Goal: Information Seeking & Learning: Learn about a topic

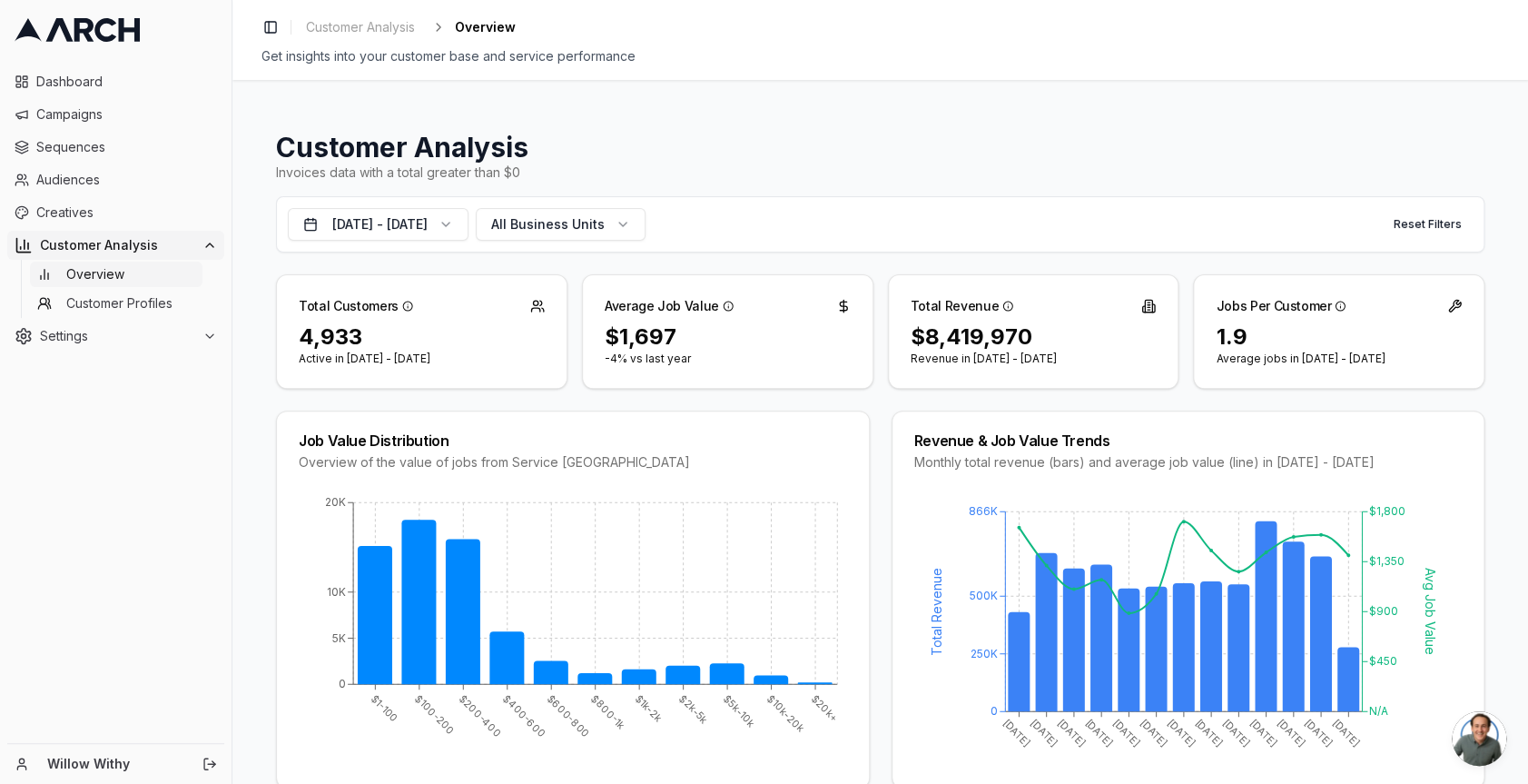
scroll to position [145, 0]
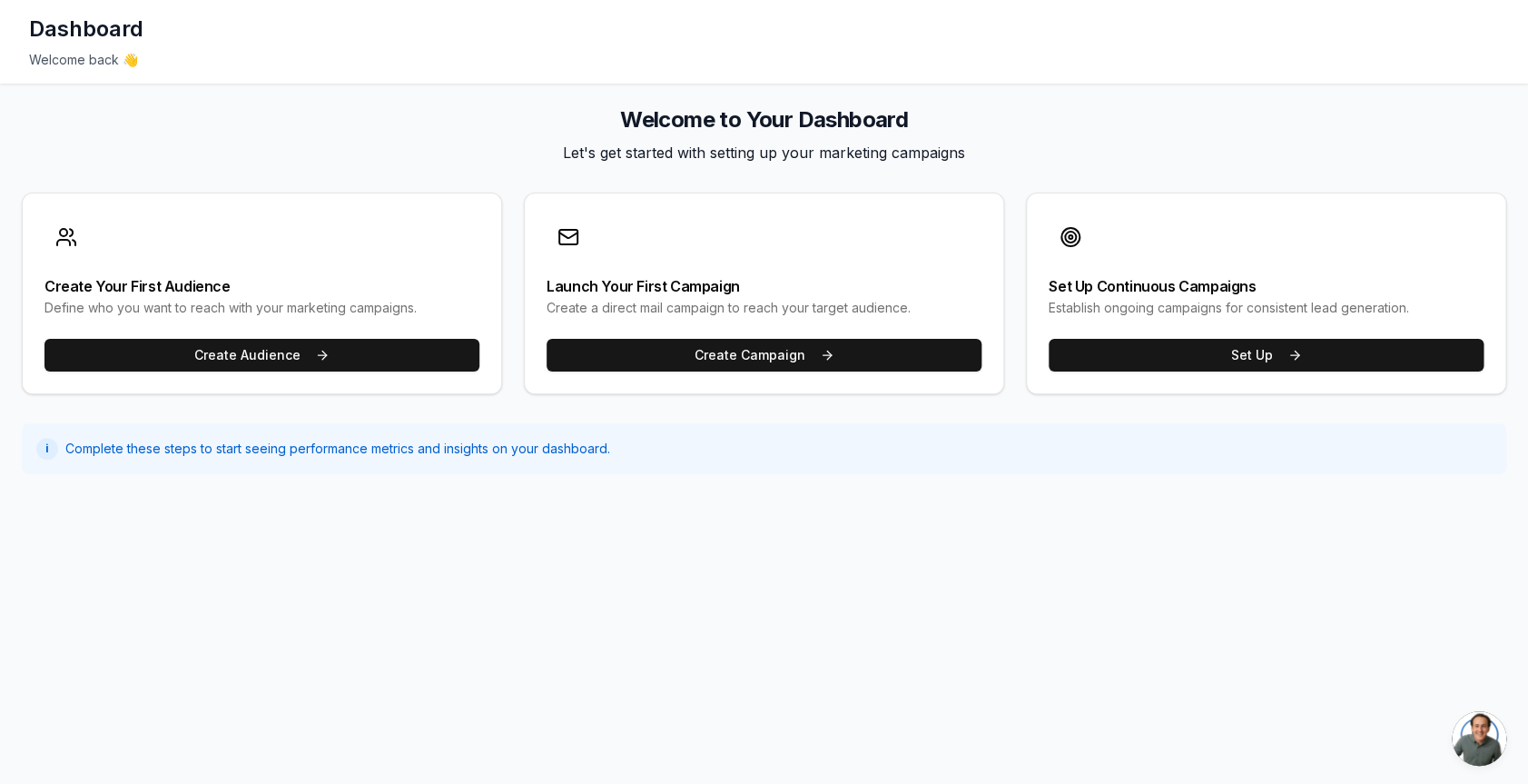
click at [911, 112] on h2 "Welcome to Your Dashboard" at bounding box center [764, 120] width 1485 height 29
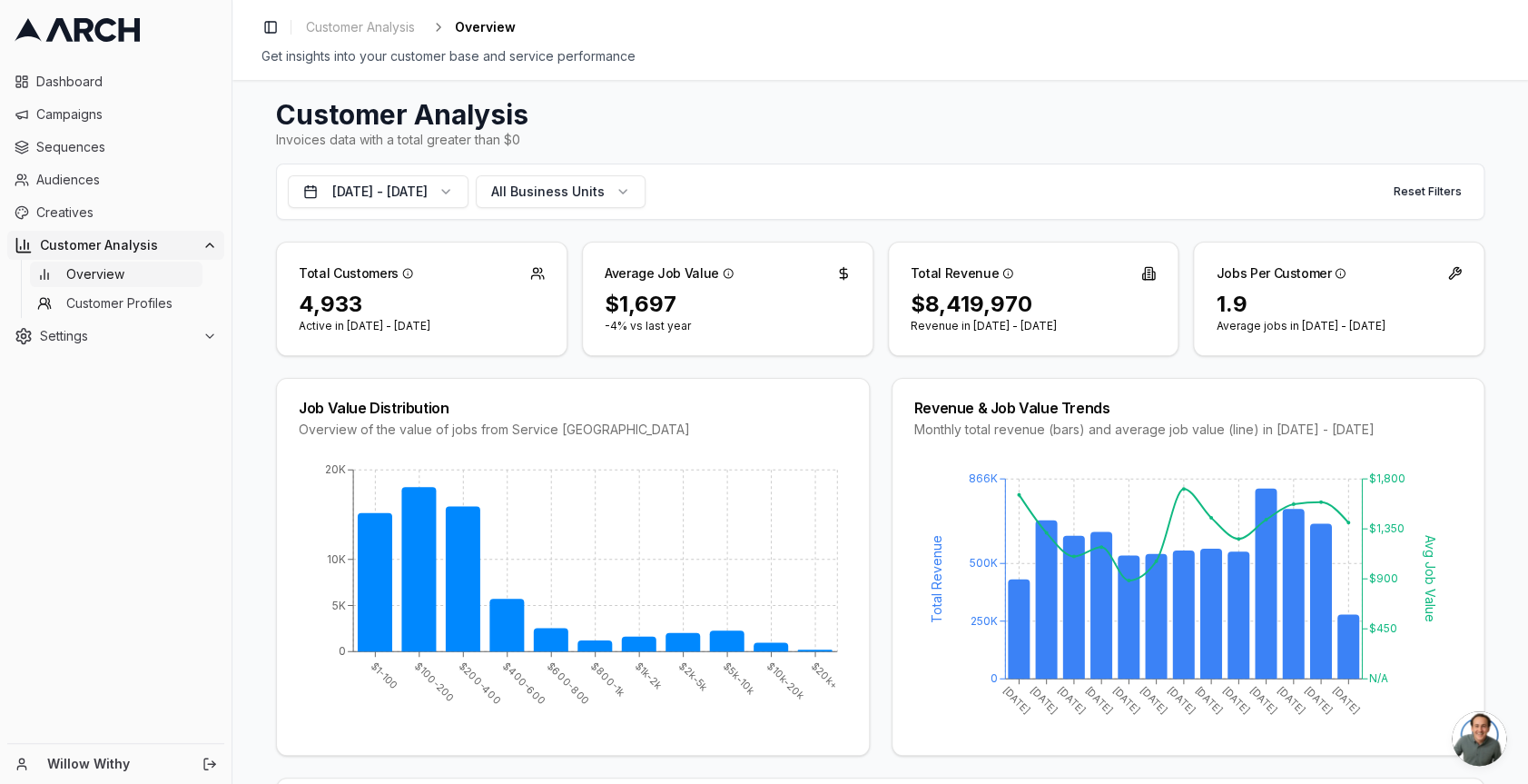
scroll to position [33, 0]
click at [645, 187] on button "All Business Units" at bounding box center [560, 190] width 170 height 32
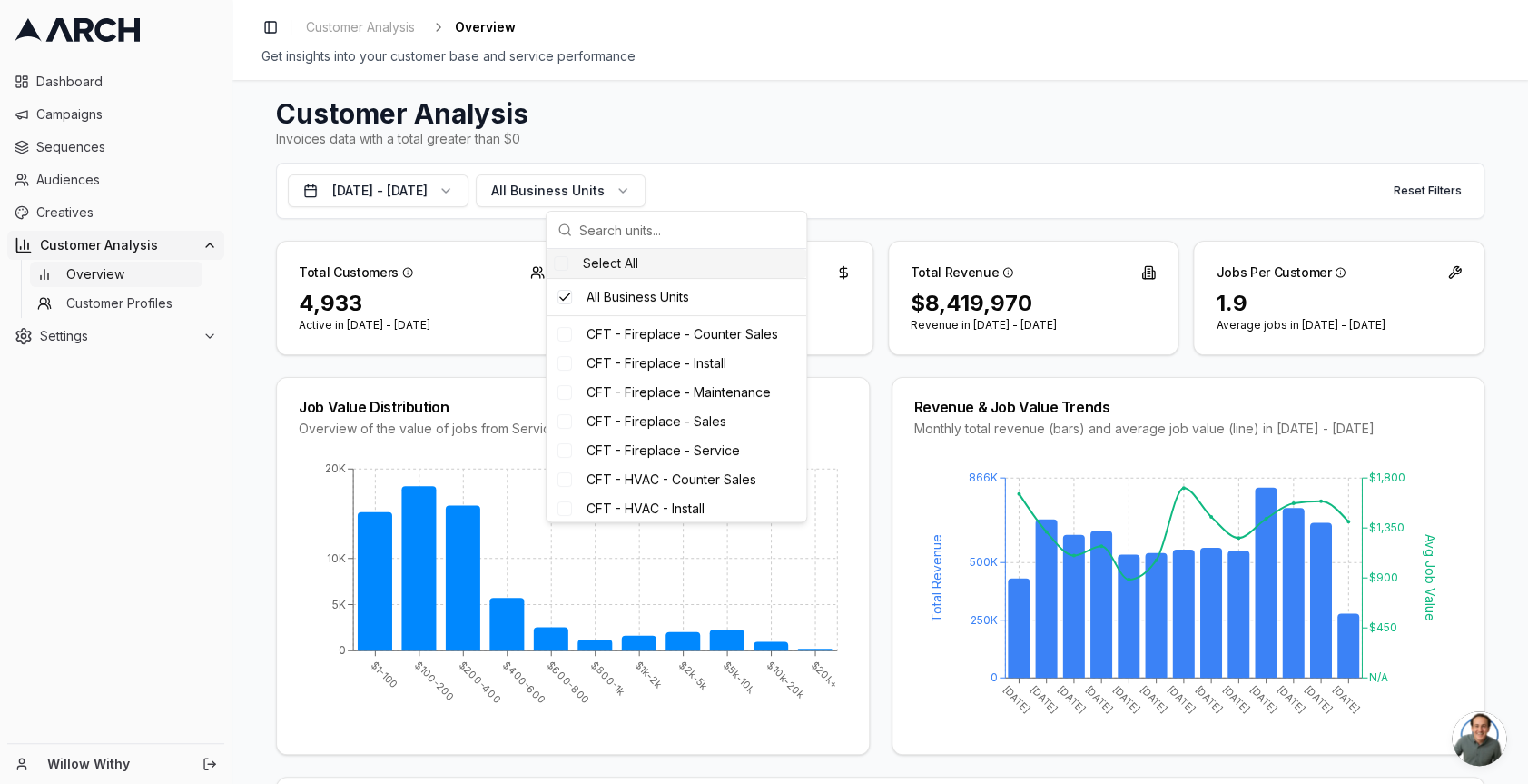
click at [750, 145] on div "Invoices data with a total greater than $0" at bounding box center [881, 139] width 1209 height 19
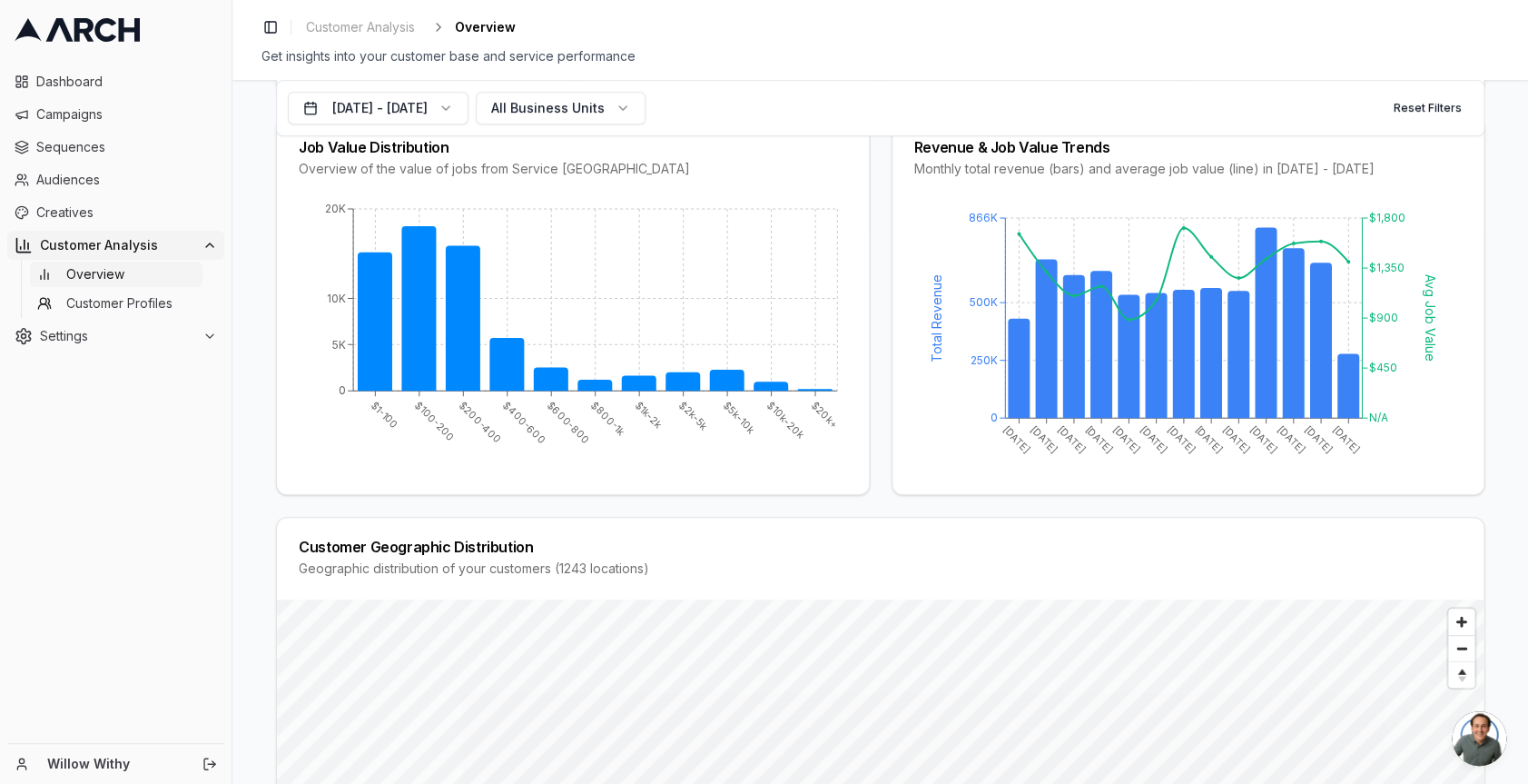
scroll to position [86, 0]
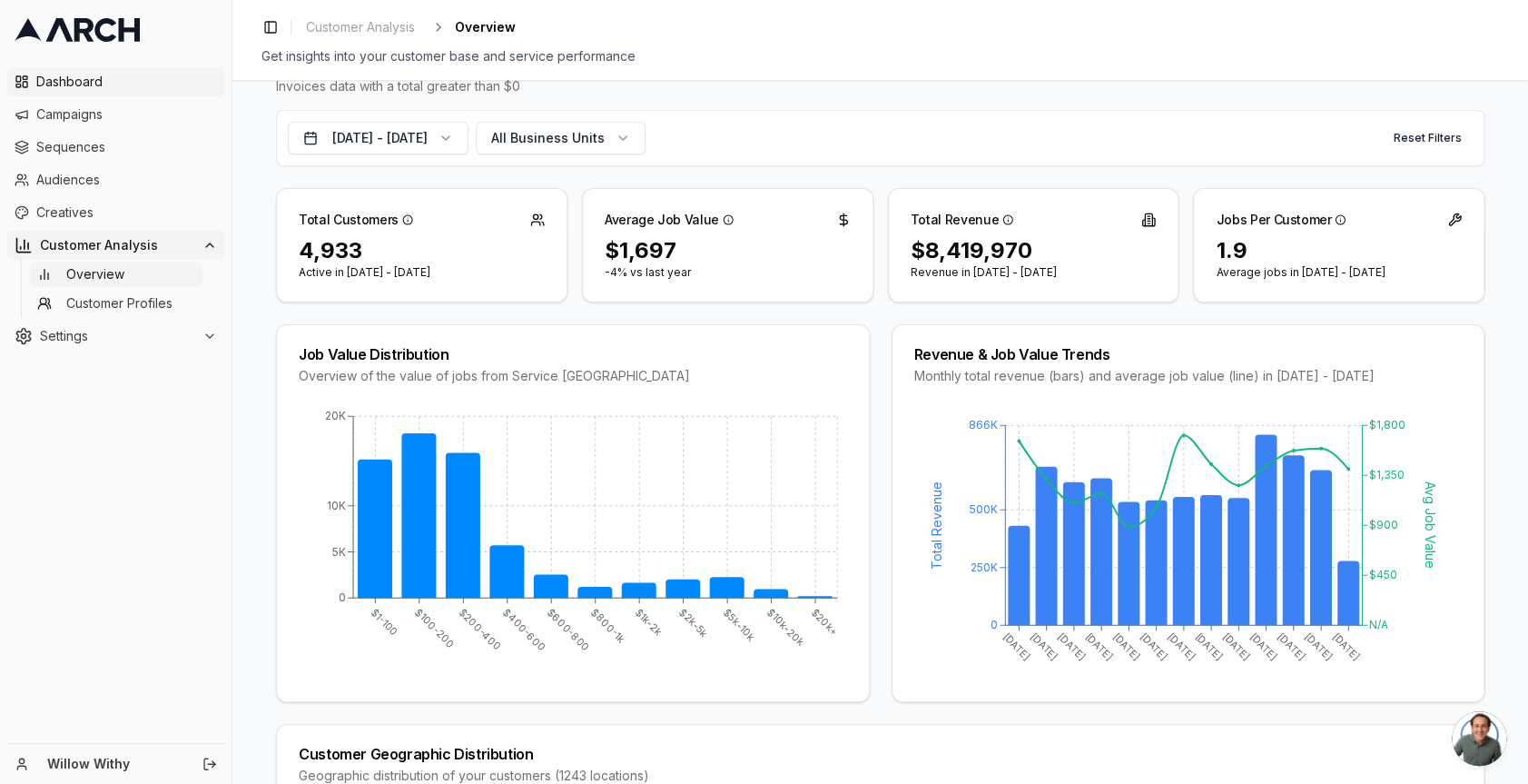
click at [105, 75] on span "Dashboard" at bounding box center [126, 81] width 181 height 19
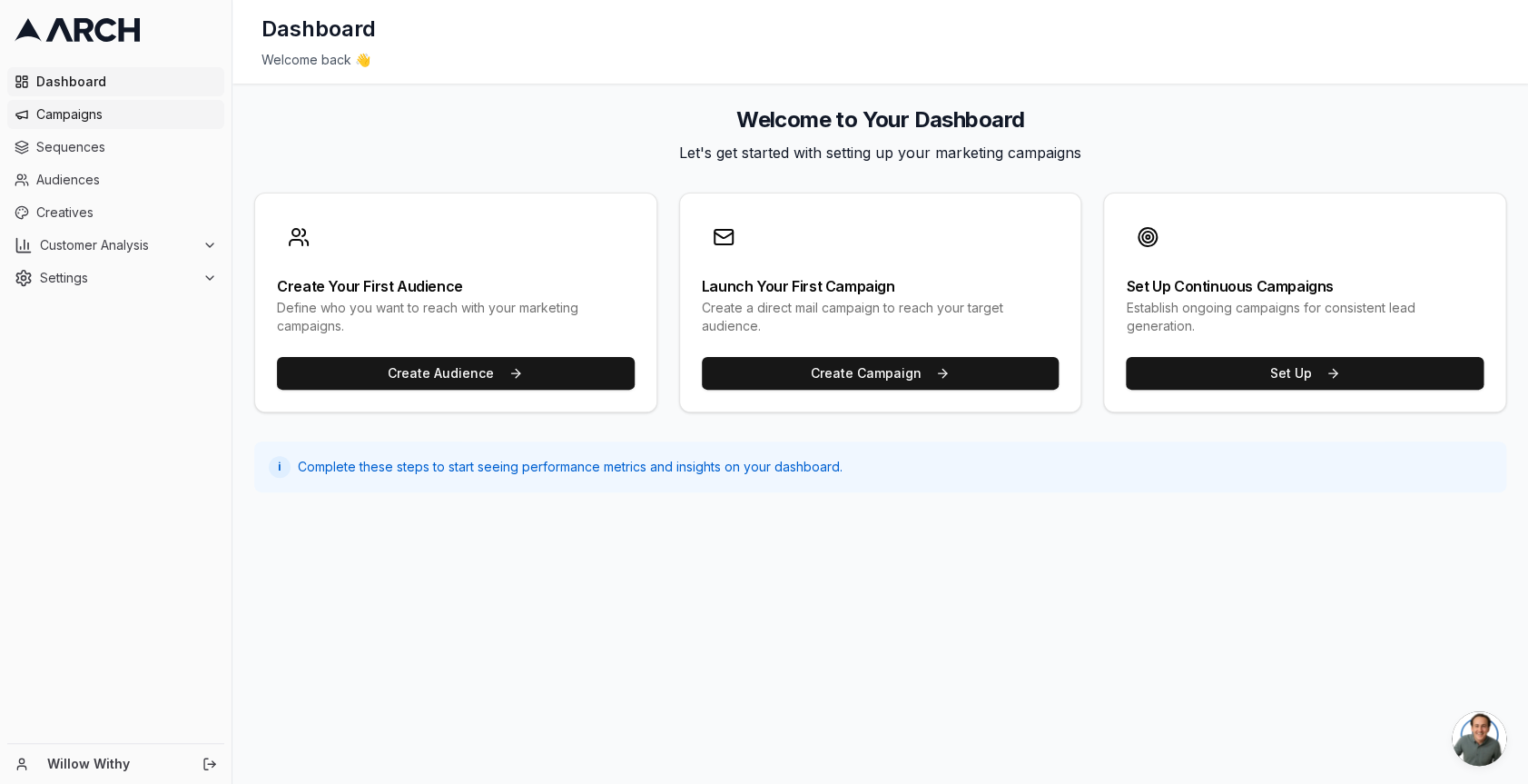
click at [105, 126] on link "Campaigns" at bounding box center [115, 114] width 217 height 29
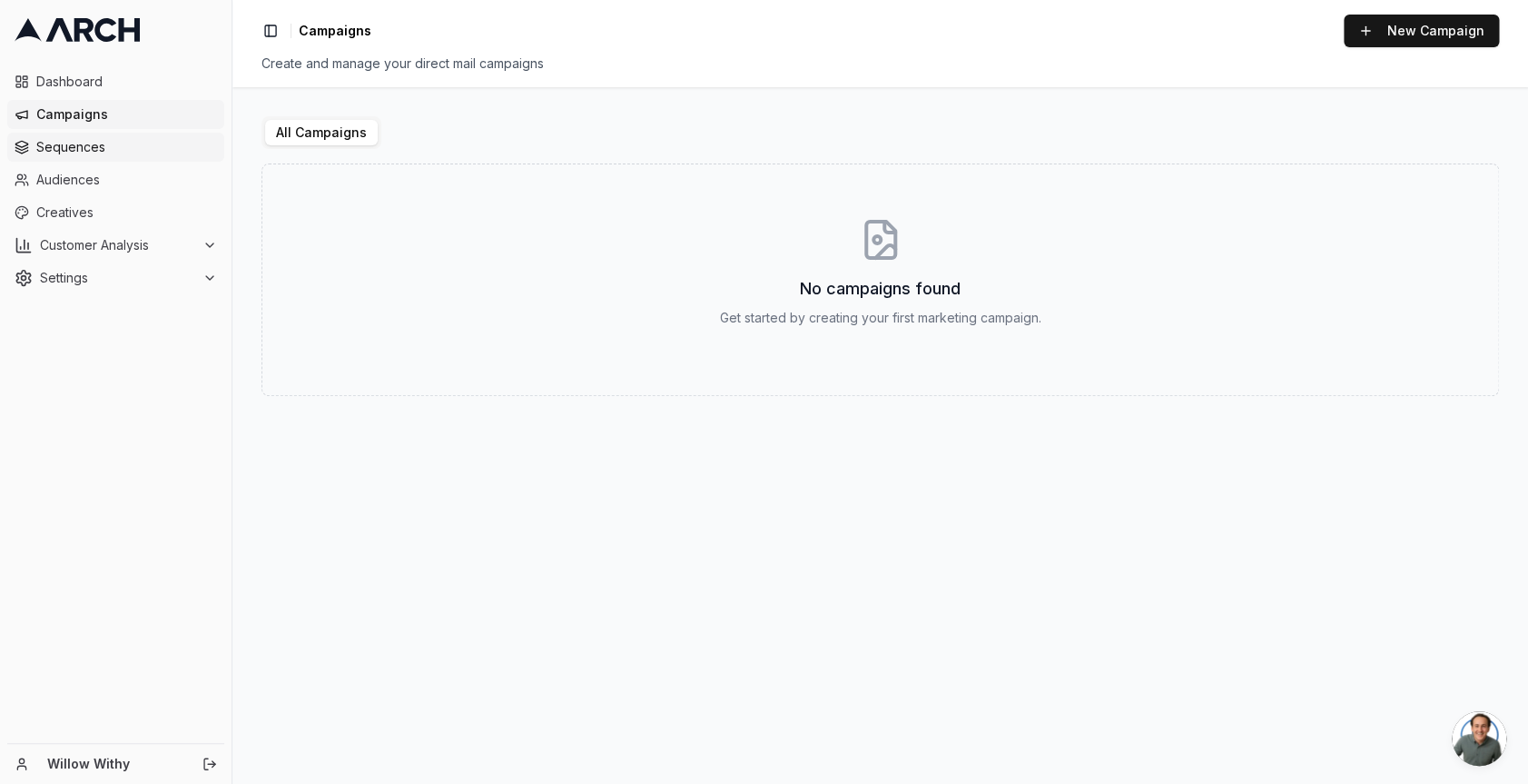
click at [110, 149] on span "Sequences" at bounding box center [126, 146] width 181 height 19
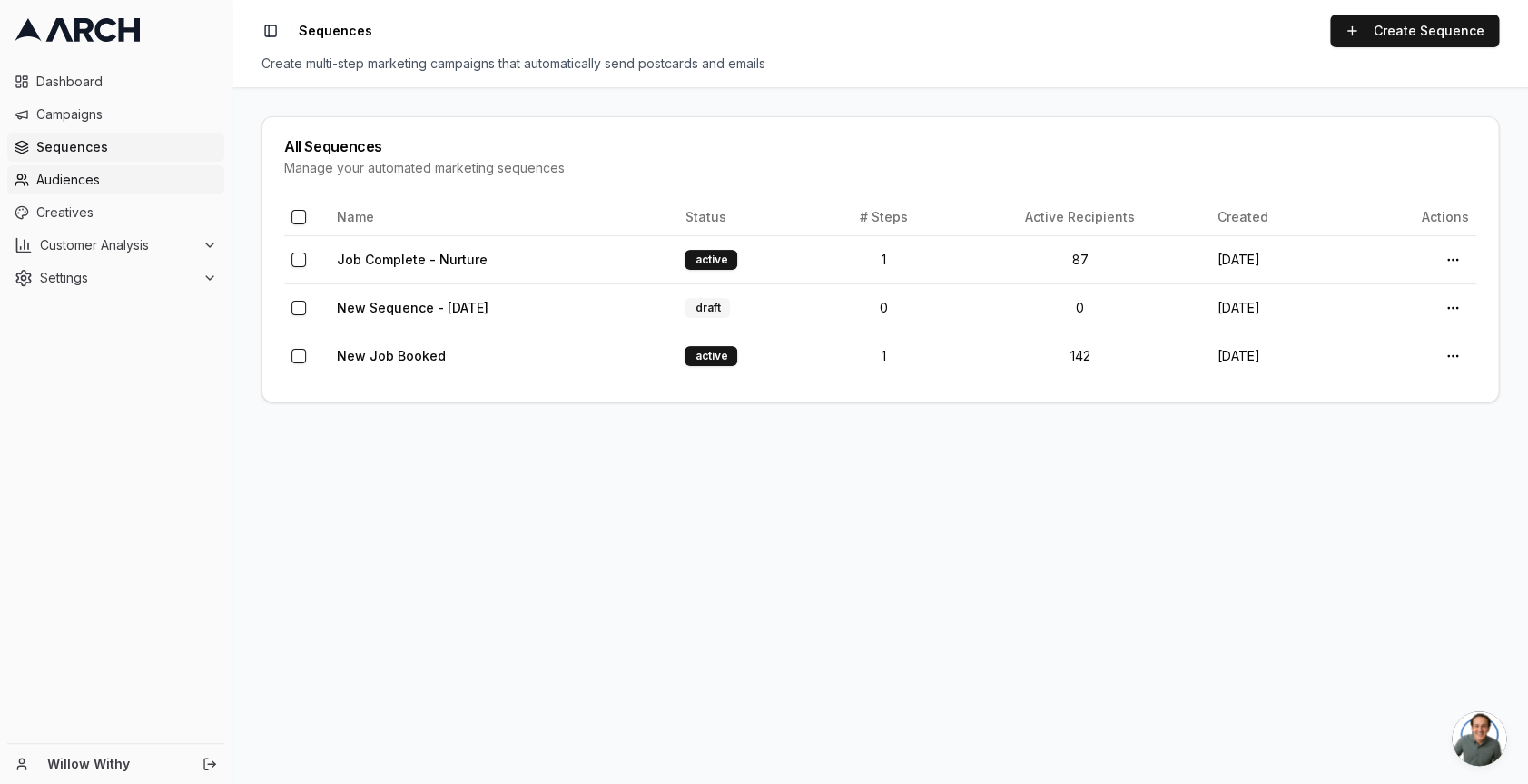
click at [132, 186] on span "Audiences" at bounding box center [126, 180] width 181 height 19
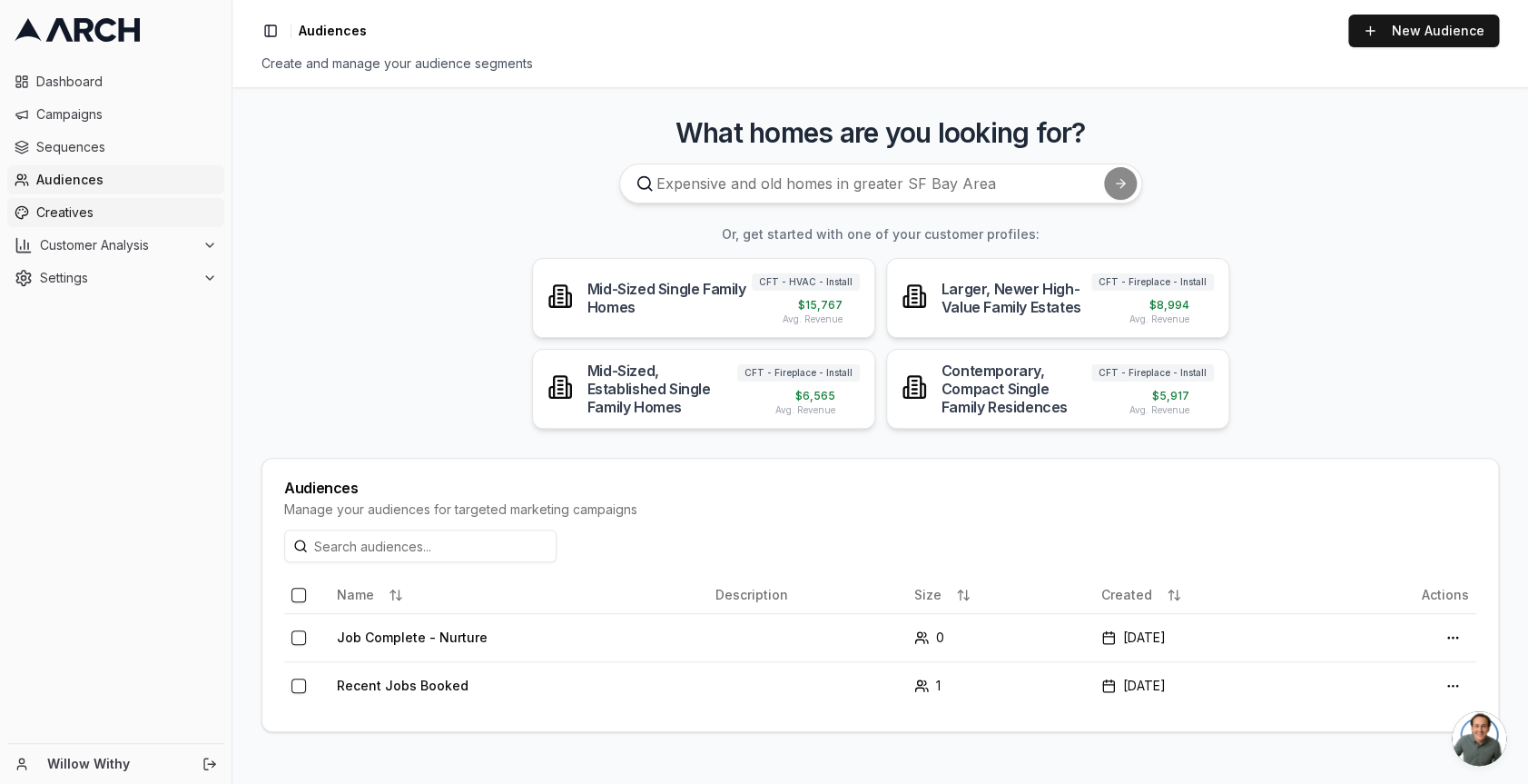
click at [133, 215] on span "Creatives" at bounding box center [126, 212] width 181 height 19
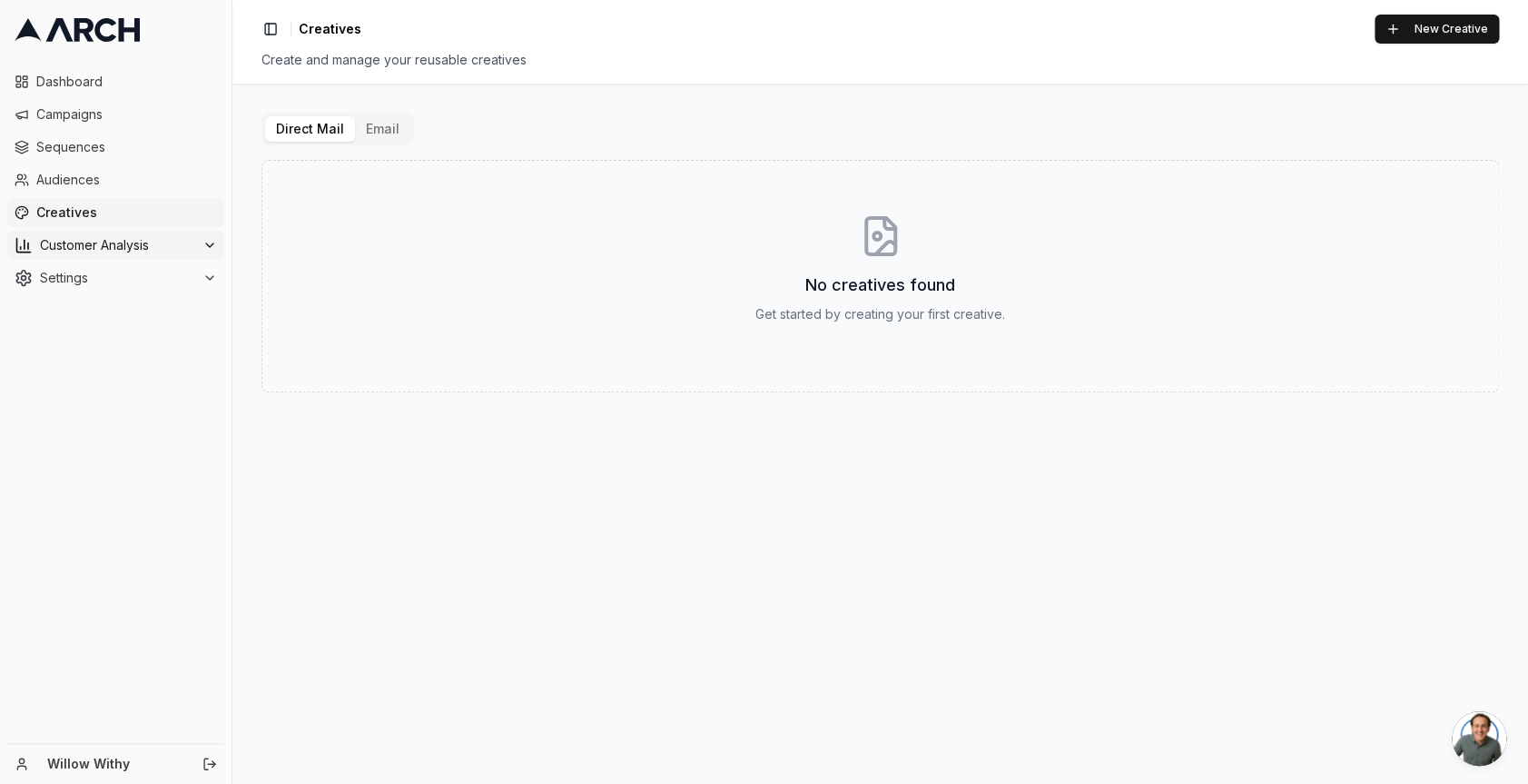
click at [88, 257] on button "Customer Analysis" at bounding box center [115, 245] width 217 height 29
click at [95, 300] on span "Customer Profiles" at bounding box center [119, 303] width 106 height 19
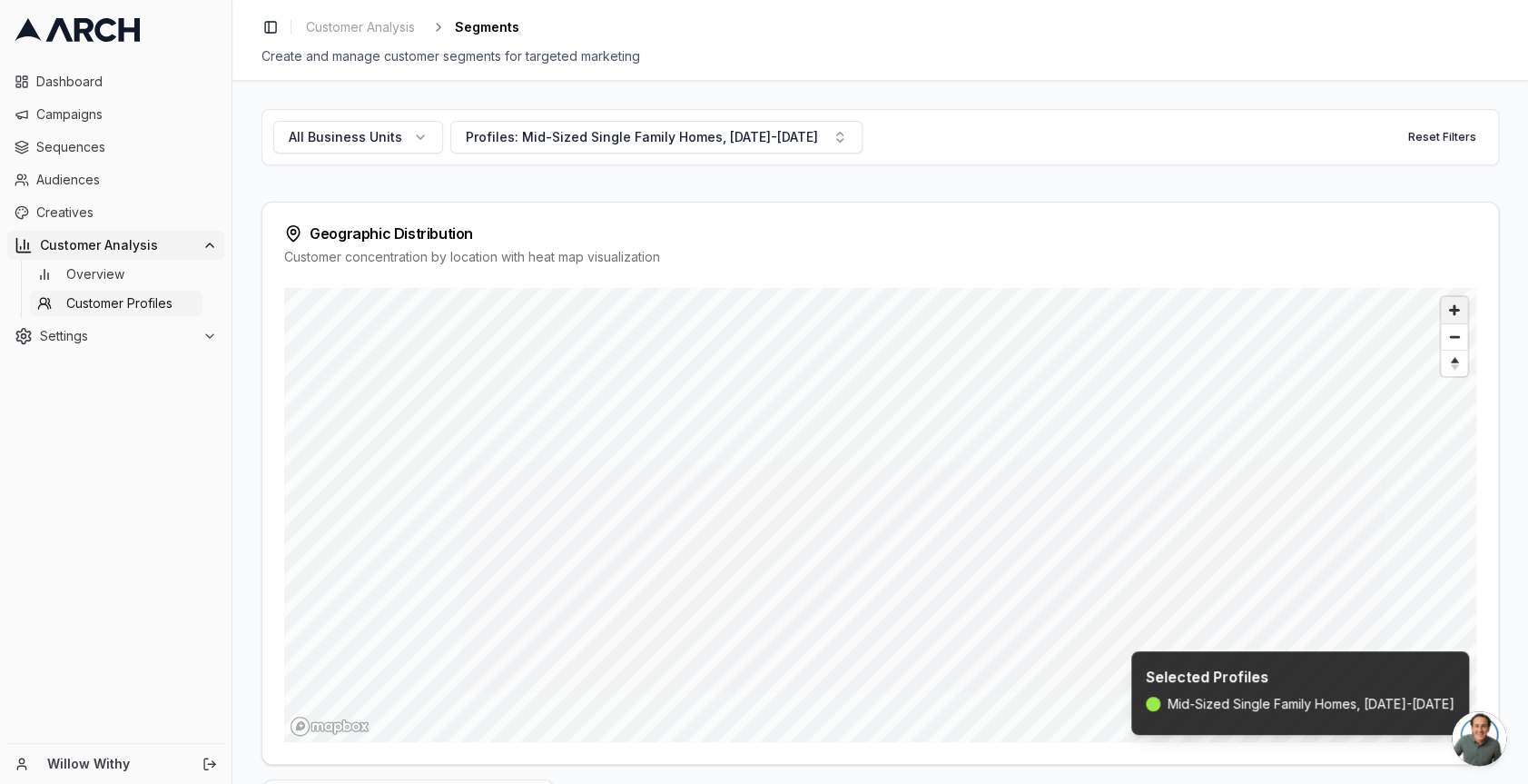
click at [1460, 314] on span "Zoom in" at bounding box center [1454, 309] width 26 height 26
click at [1319, 708] on span "Mid-Sized Single Family Homes, [DATE]-[DATE]" at bounding box center [1311, 704] width 287 height 19
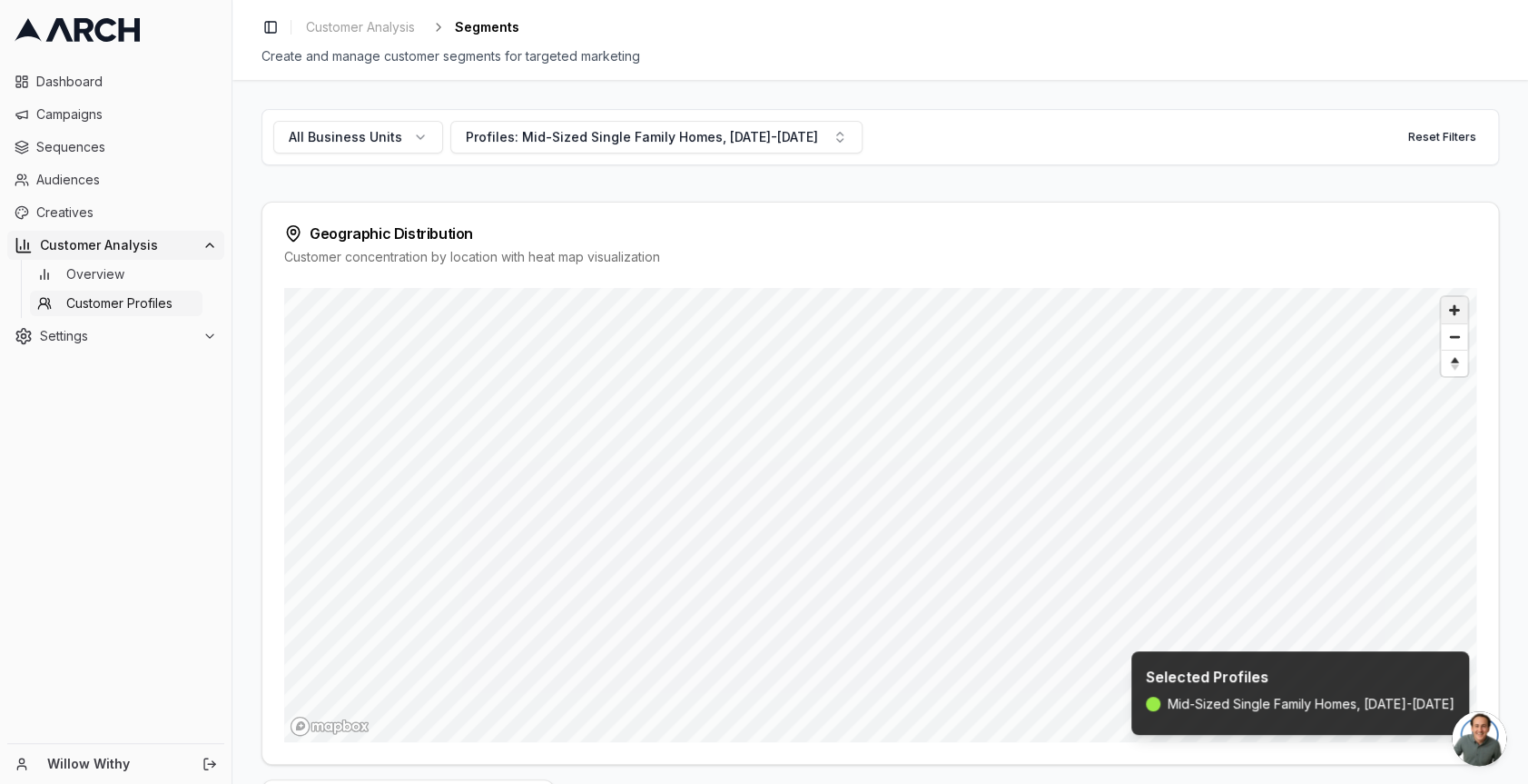
click at [1466, 313] on span "Zoom in" at bounding box center [1454, 309] width 26 height 26
